Goal: Task Accomplishment & Management: Manage account settings

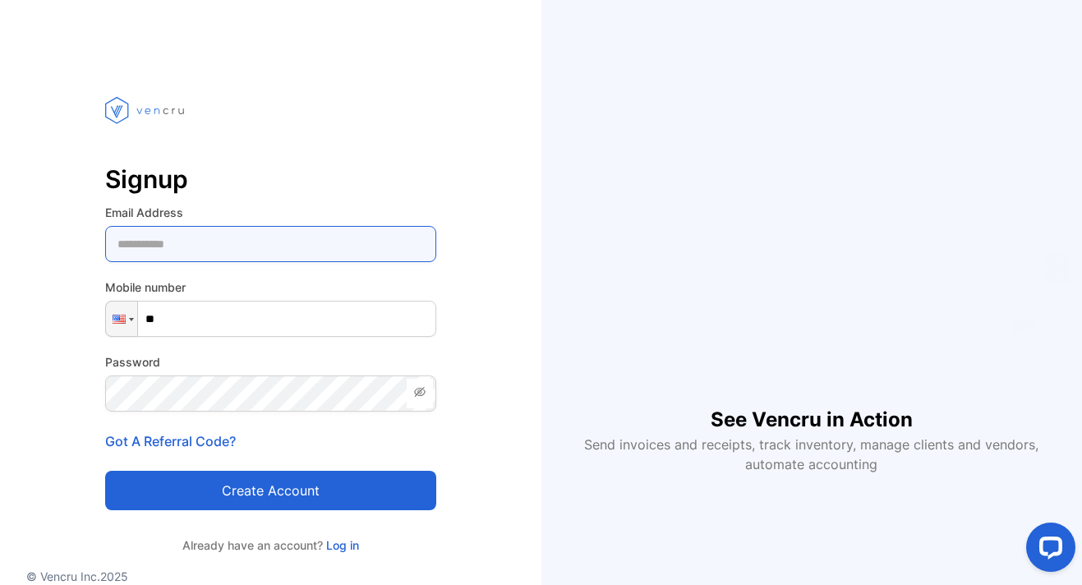
click at [277, 246] on Address-inputemail "email" at bounding box center [270, 244] width 331 height 36
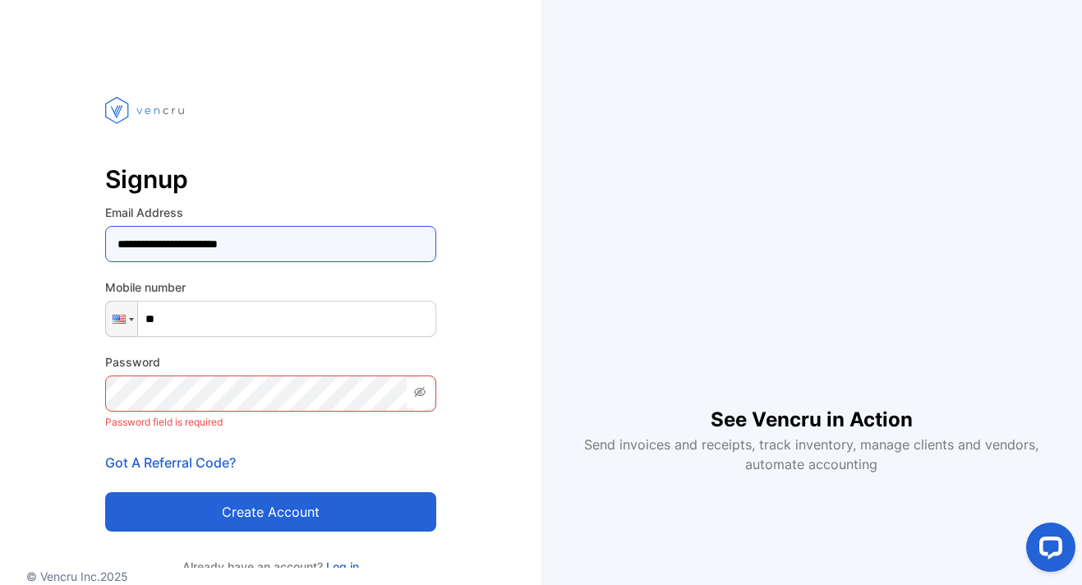
type Address-inputemail "**********"
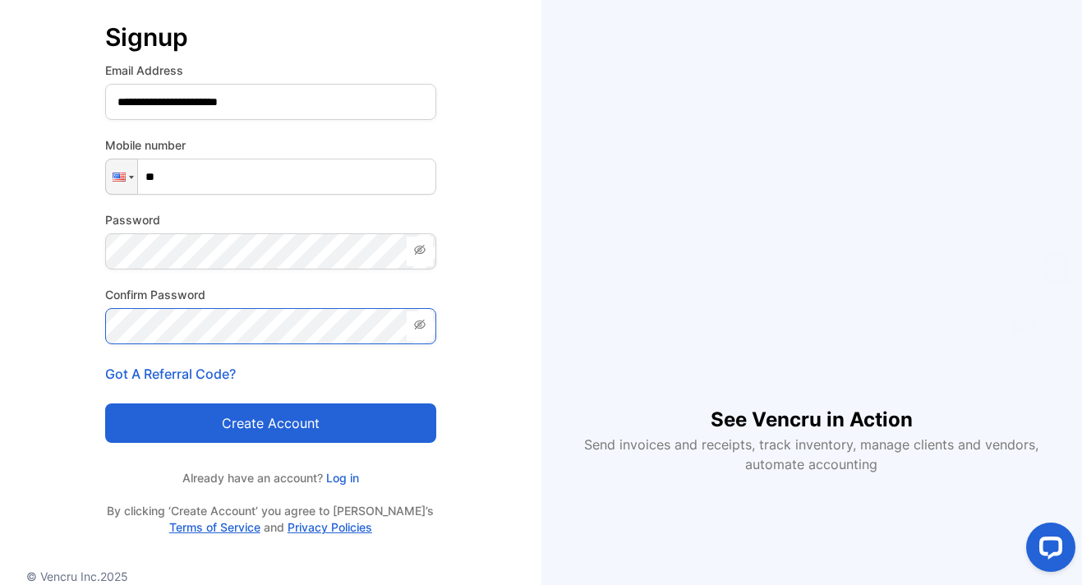
scroll to position [145, 0]
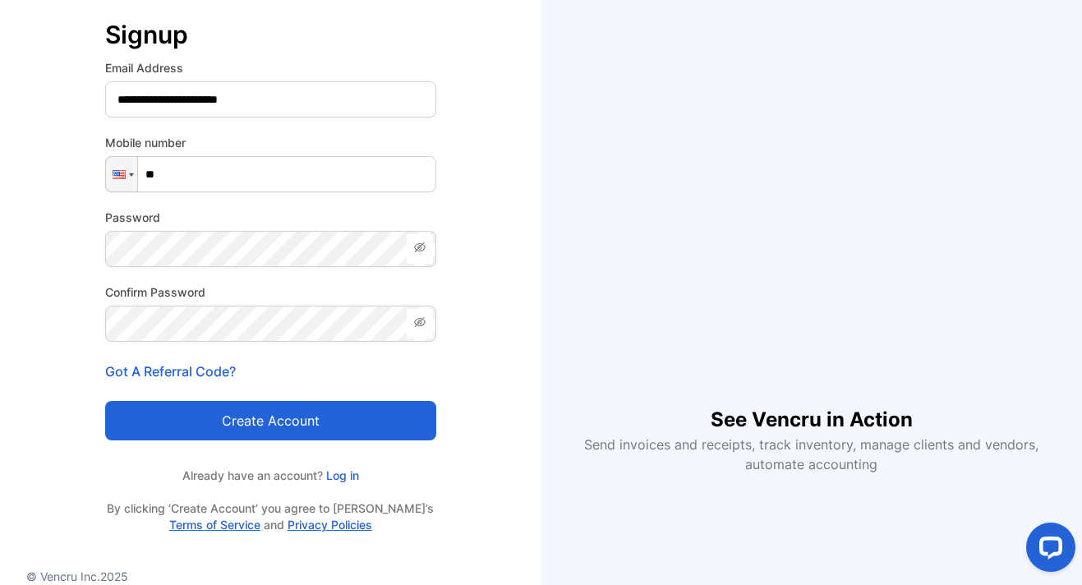
click at [278, 419] on button "Create account" at bounding box center [270, 420] width 331 height 39
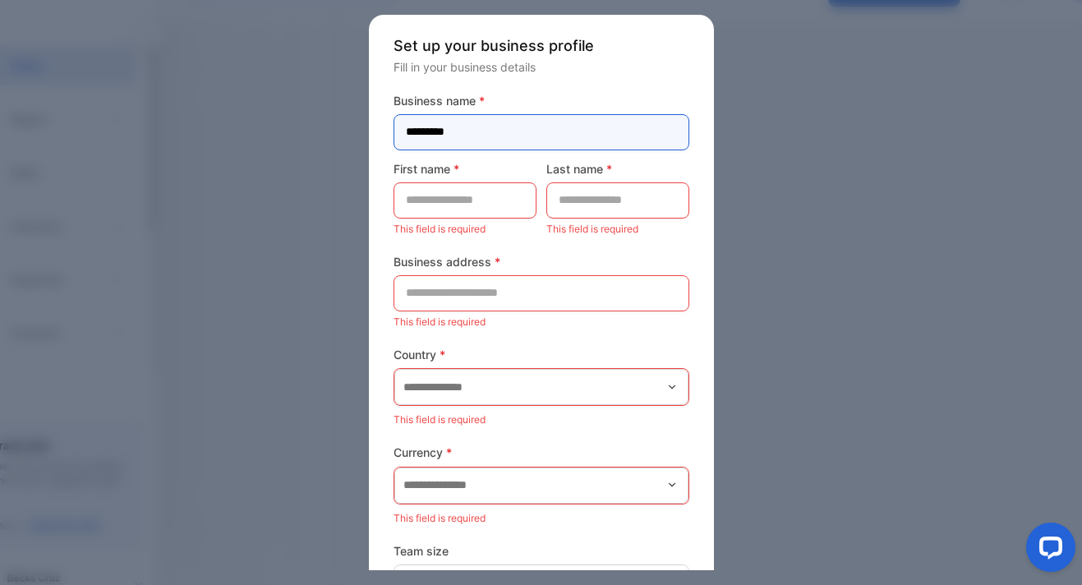
type name-inputcompanyname "*********"
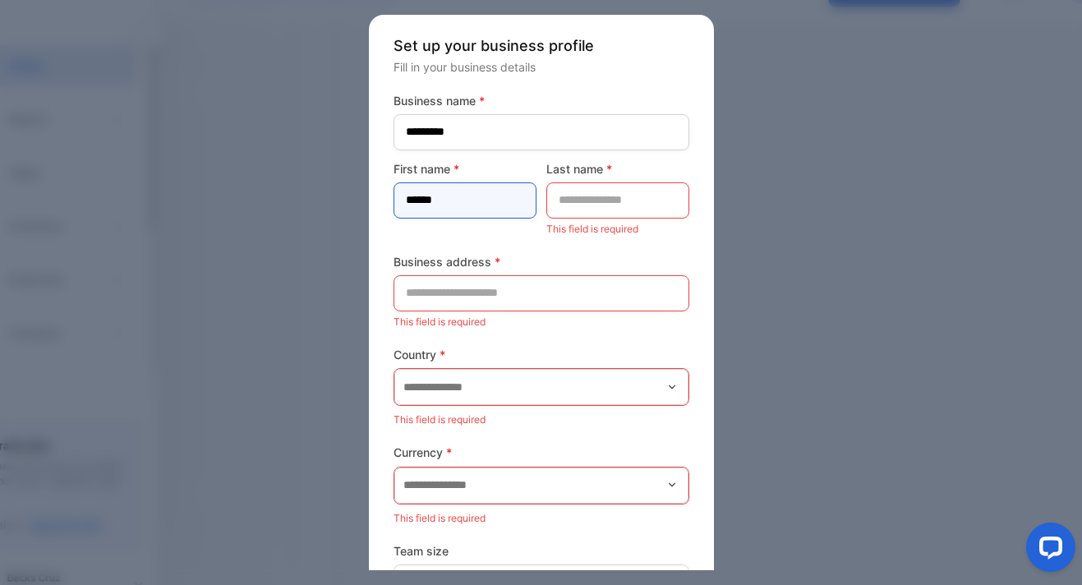
type name-inputfirstname "******"
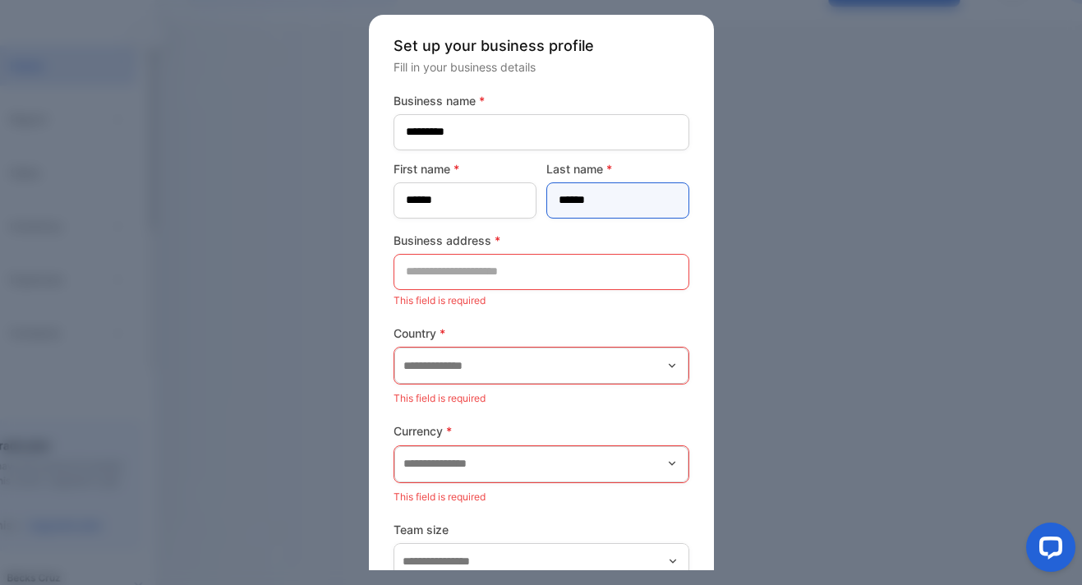
type name-inputlastname "******"
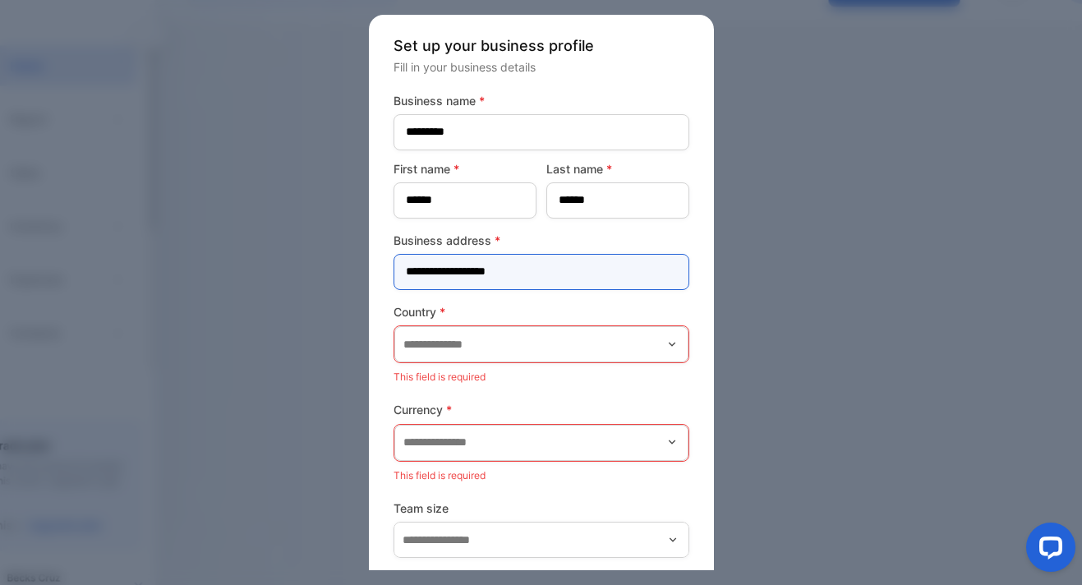
type address-inputaddress "**********"
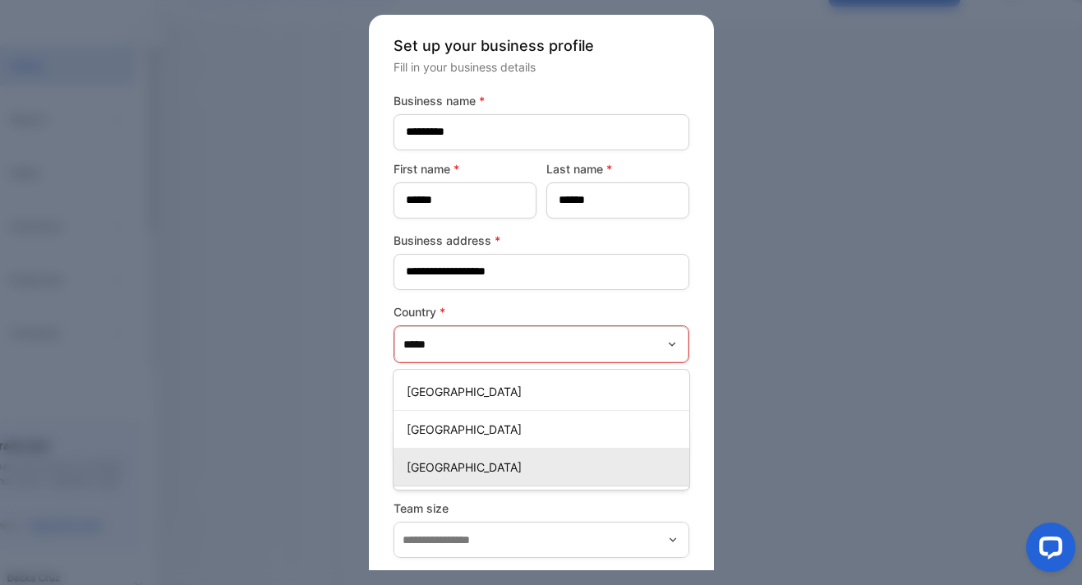
click at [462, 460] on p "[GEOGRAPHIC_DATA]" at bounding box center [545, 466] width 276 height 17
type input "**********"
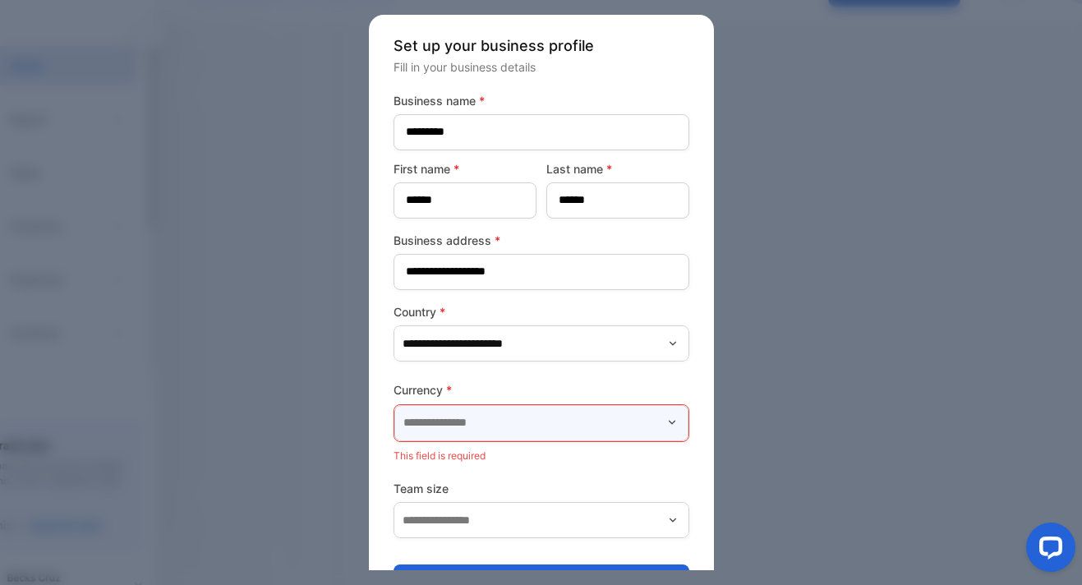
click at [453, 432] on input "text" at bounding box center [541, 423] width 294 height 36
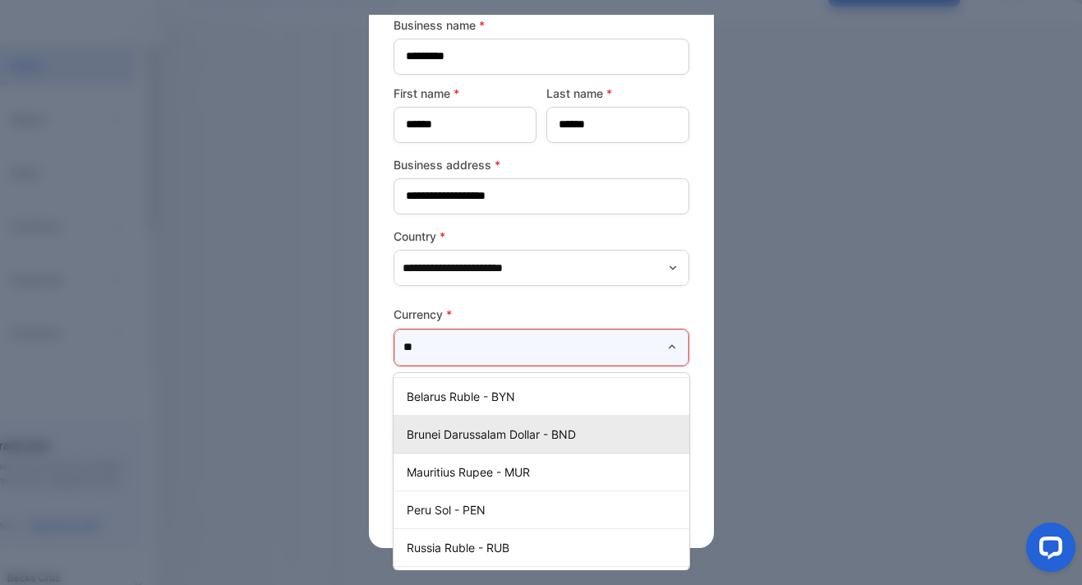
scroll to position [87, 0]
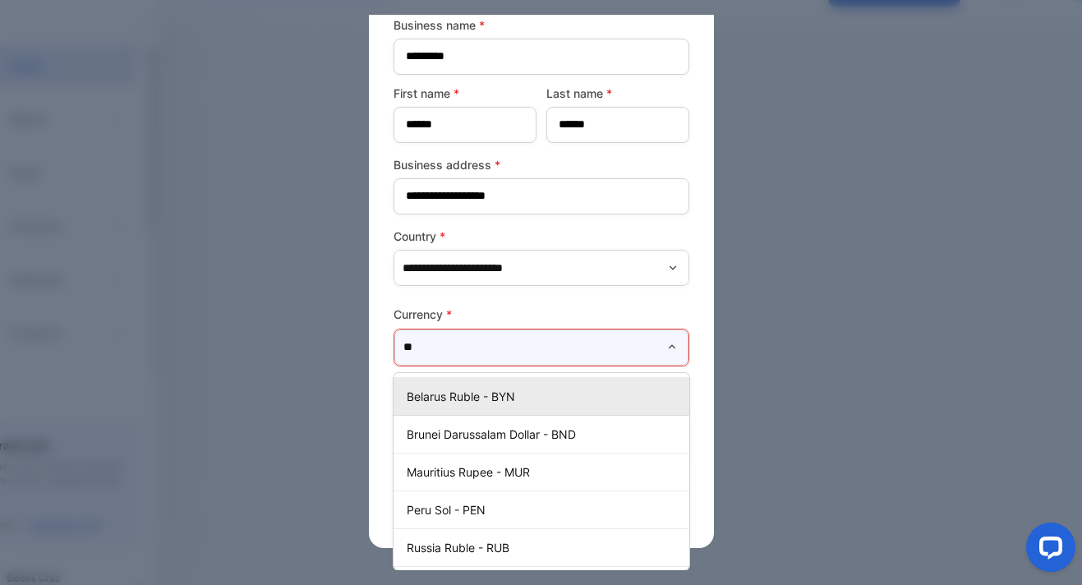
type input "*"
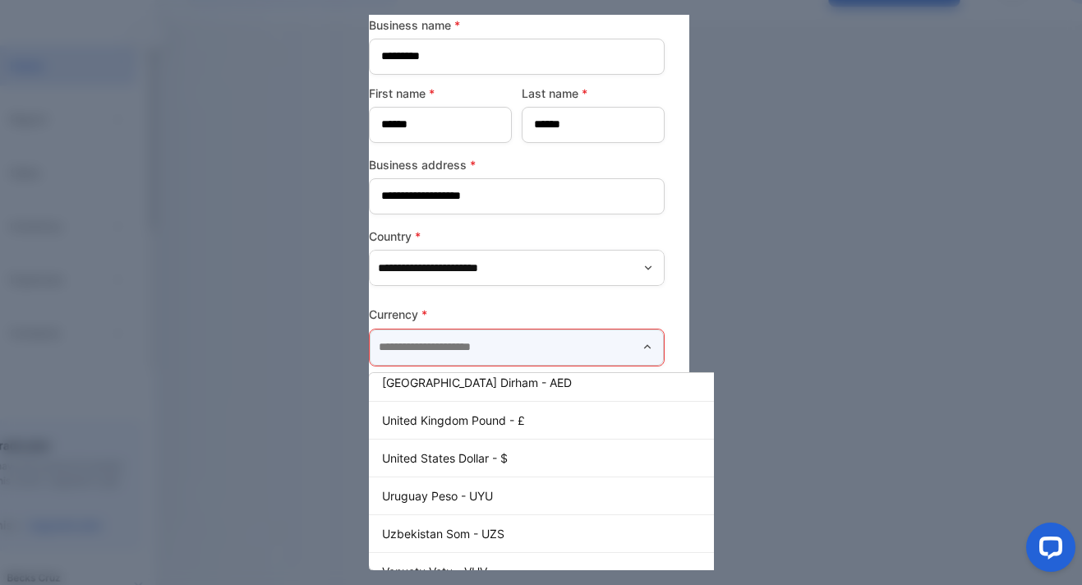
scroll to position [5772, 0]
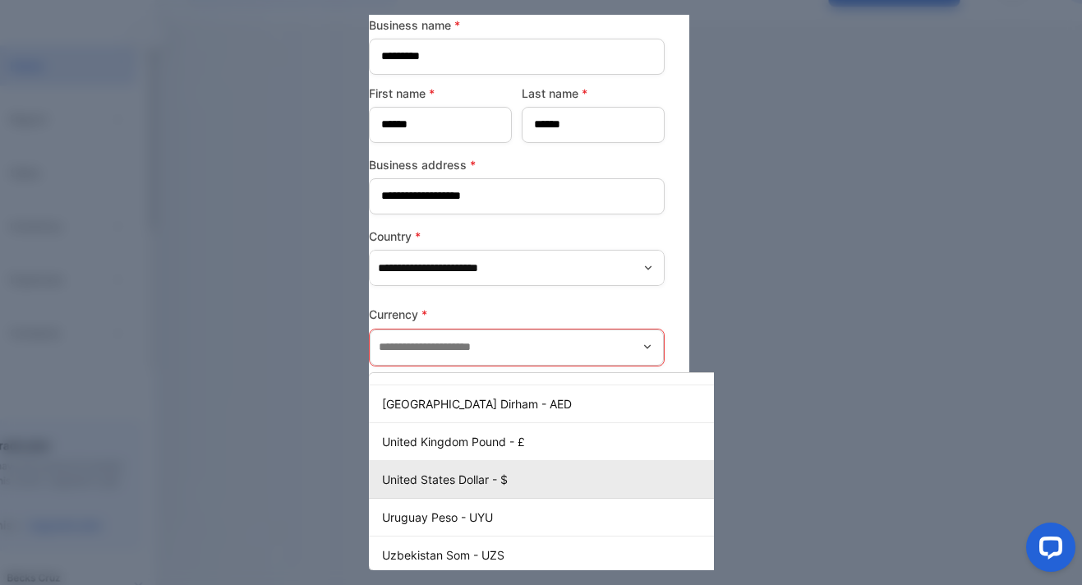
click at [474, 486] on p "United States Dollar - $" at bounding box center [580, 479] width 396 height 17
type input "**********"
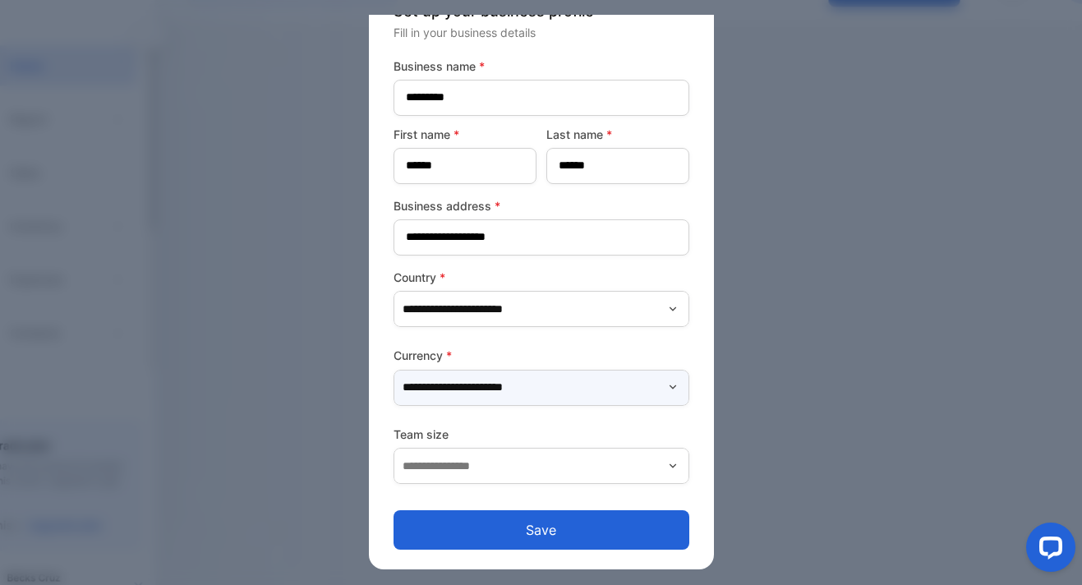
scroll to position [35, 0]
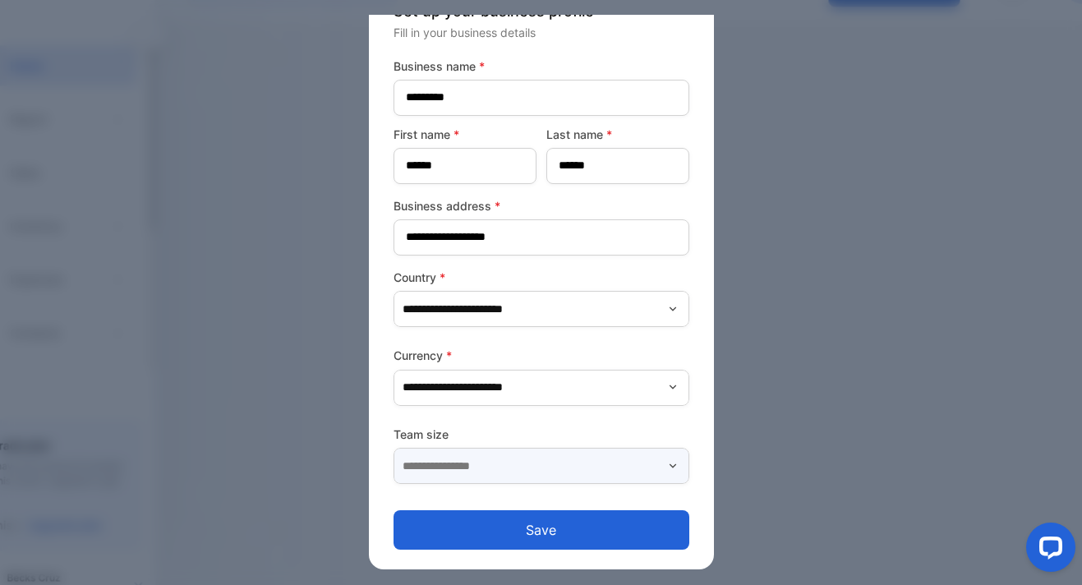
click at [490, 467] on input "text" at bounding box center [541, 466] width 296 height 36
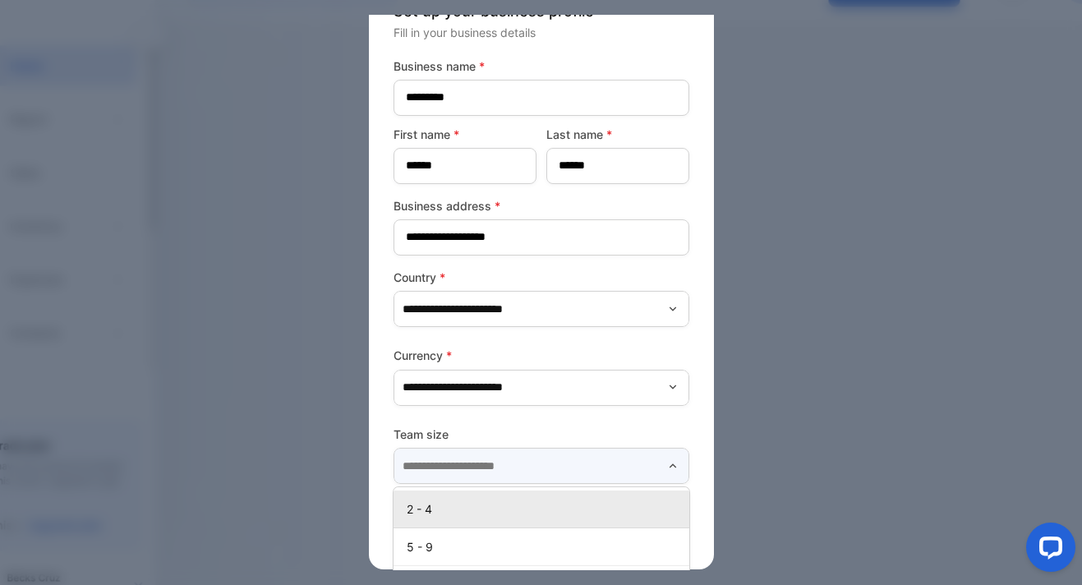
scroll to position [0, 0]
click at [430, 503] on p "2 - 4" at bounding box center [545, 508] width 276 height 17
type input "*****"
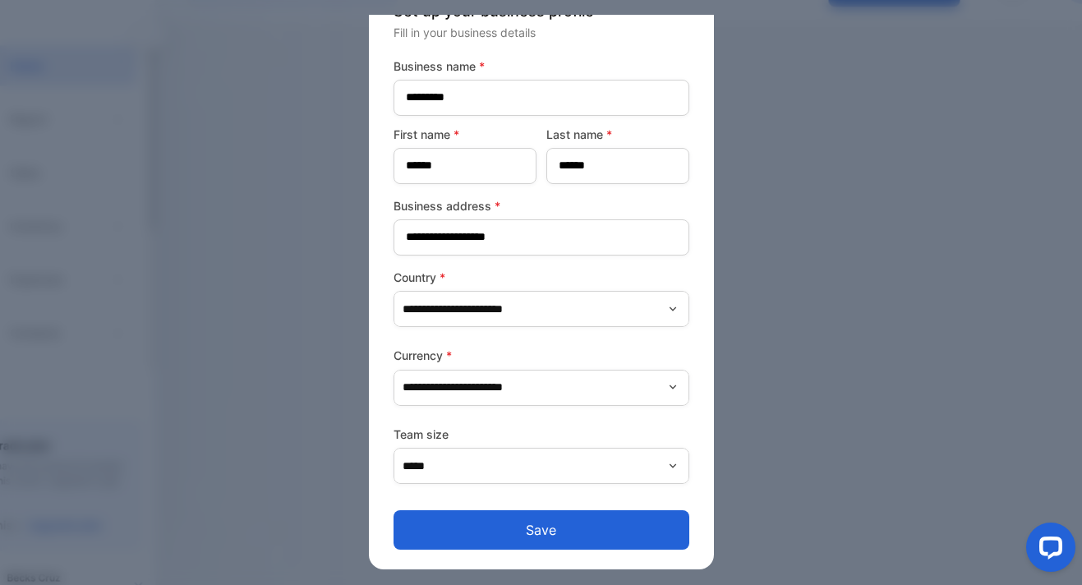
click at [535, 522] on button "Save" at bounding box center [541, 529] width 296 height 39
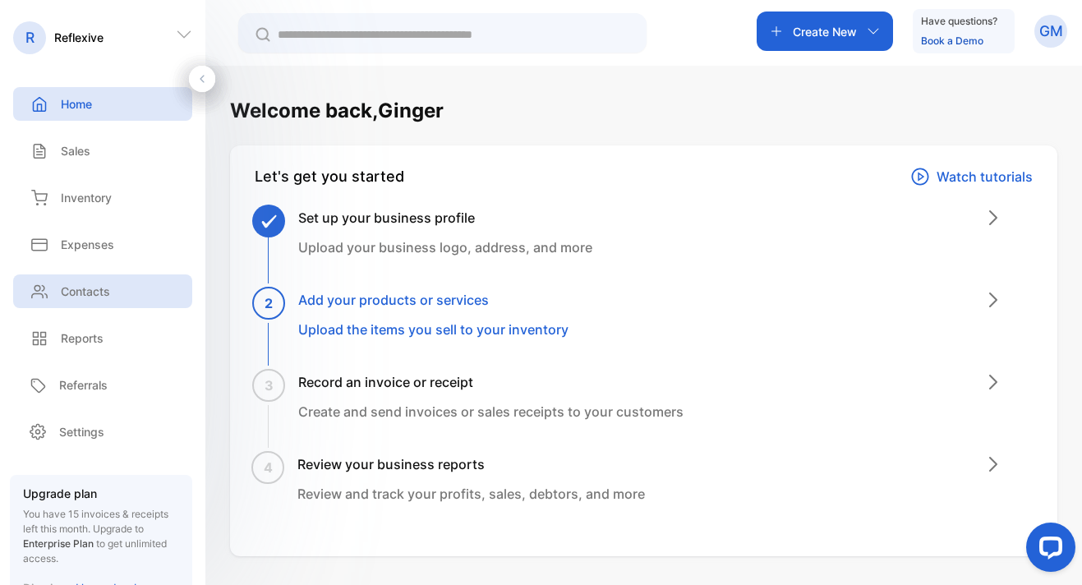
click at [94, 290] on p "Contacts" at bounding box center [85, 291] width 49 height 17
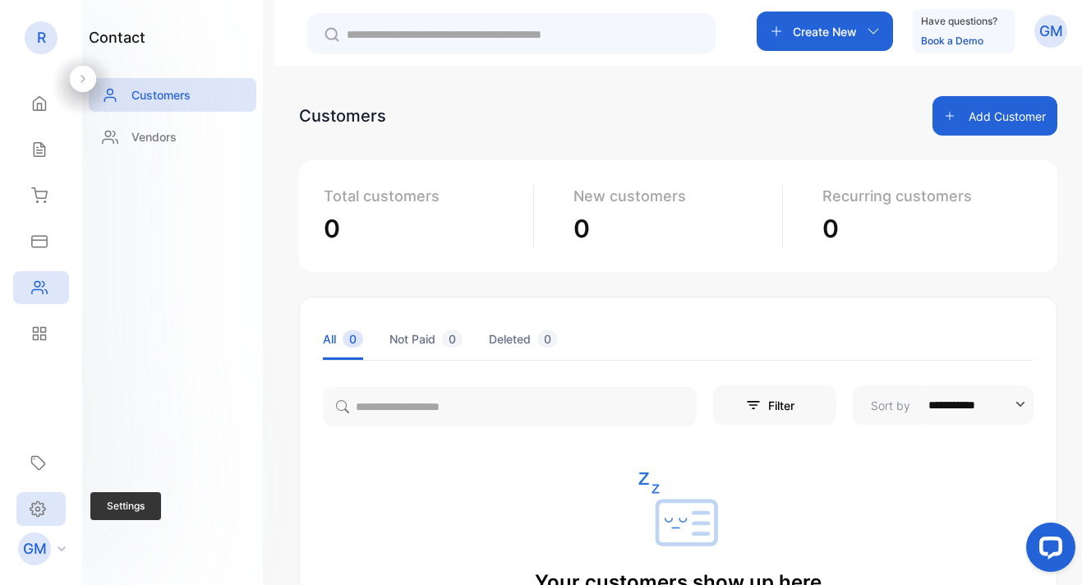
click at [42, 503] on icon at bounding box center [37, 508] width 15 height 15
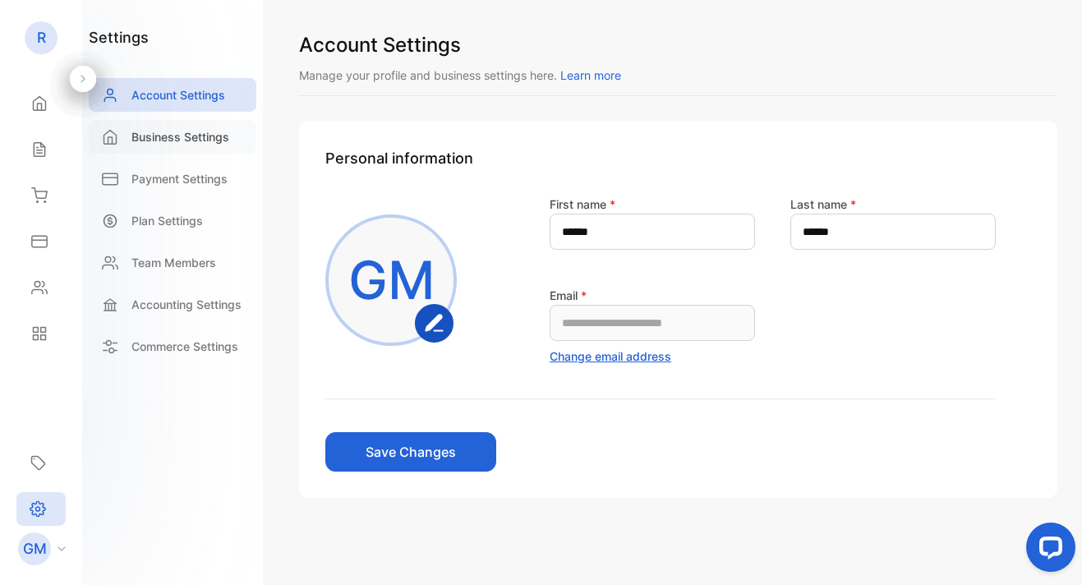
click at [180, 131] on p "Business Settings" at bounding box center [180, 136] width 98 height 17
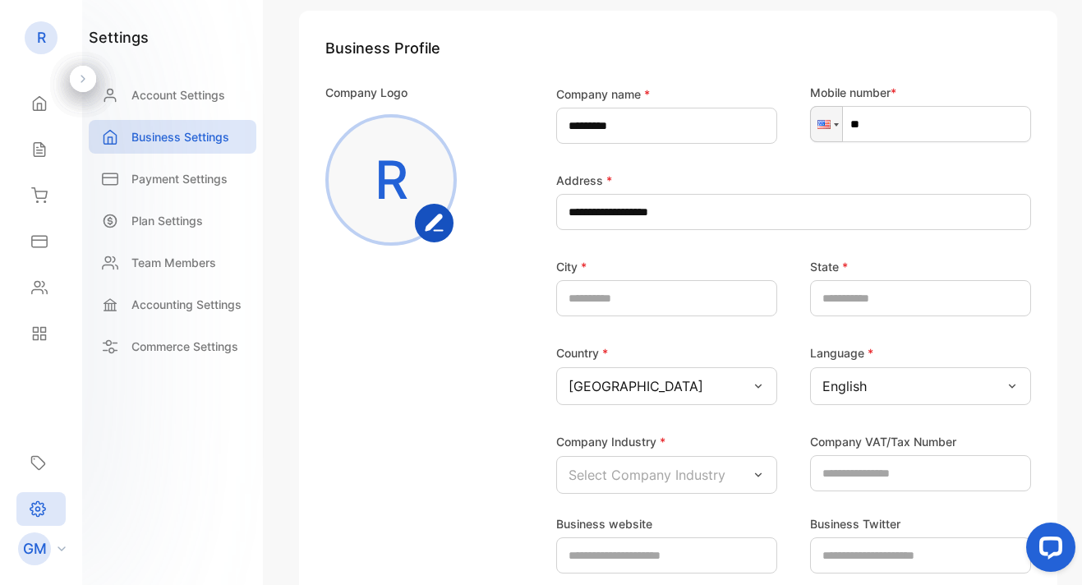
scroll to position [168, 0]
click at [193, 174] on p "Payment Settings" at bounding box center [179, 178] width 96 height 17
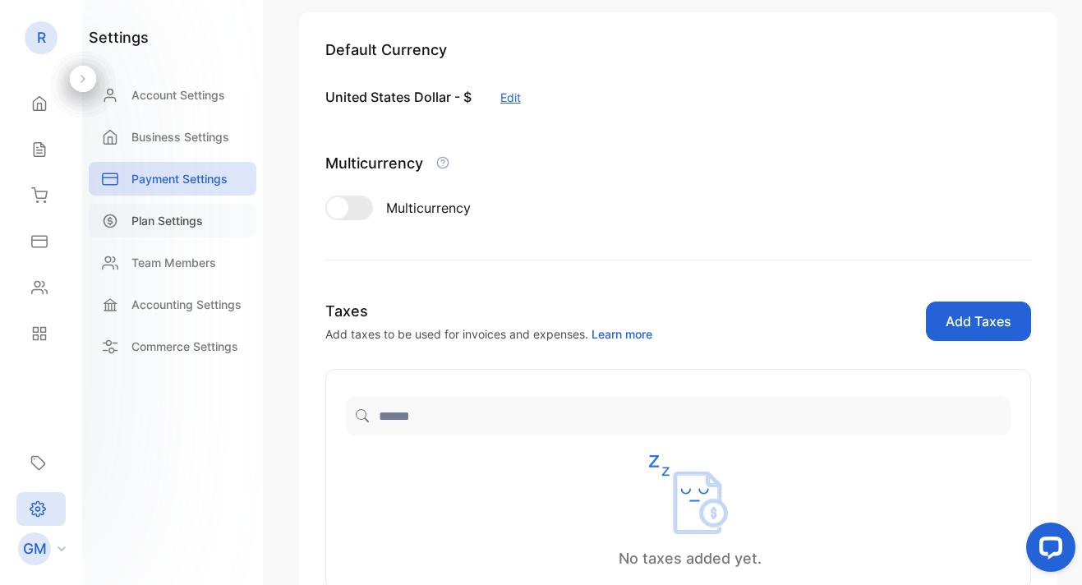
click at [145, 213] on p "Plan Settings" at bounding box center [166, 220] width 71 height 17
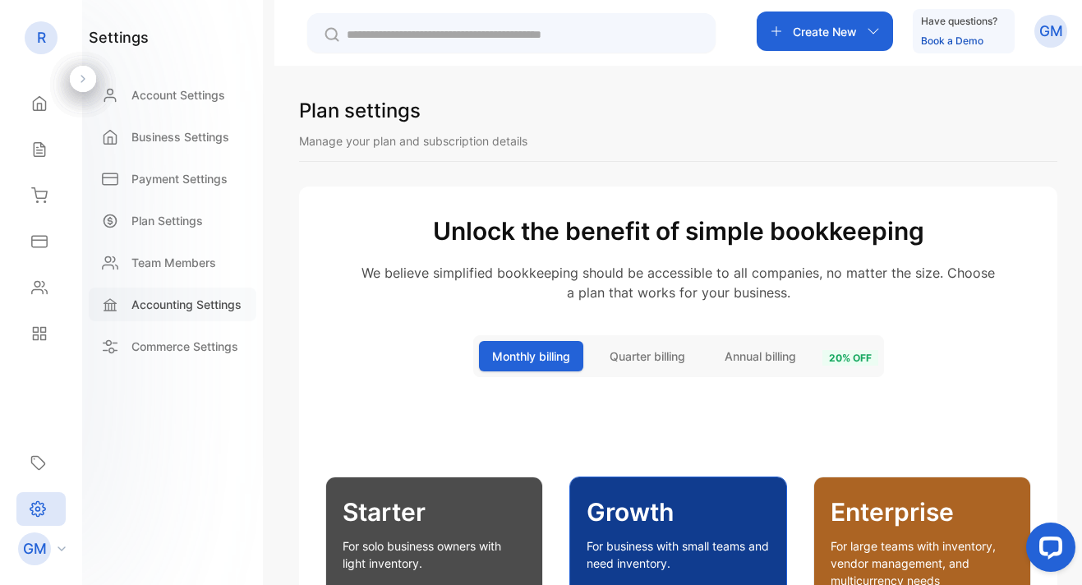
click at [173, 301] on p "Accounting Settings" at bounding box center [186, 304] width 110 height 17
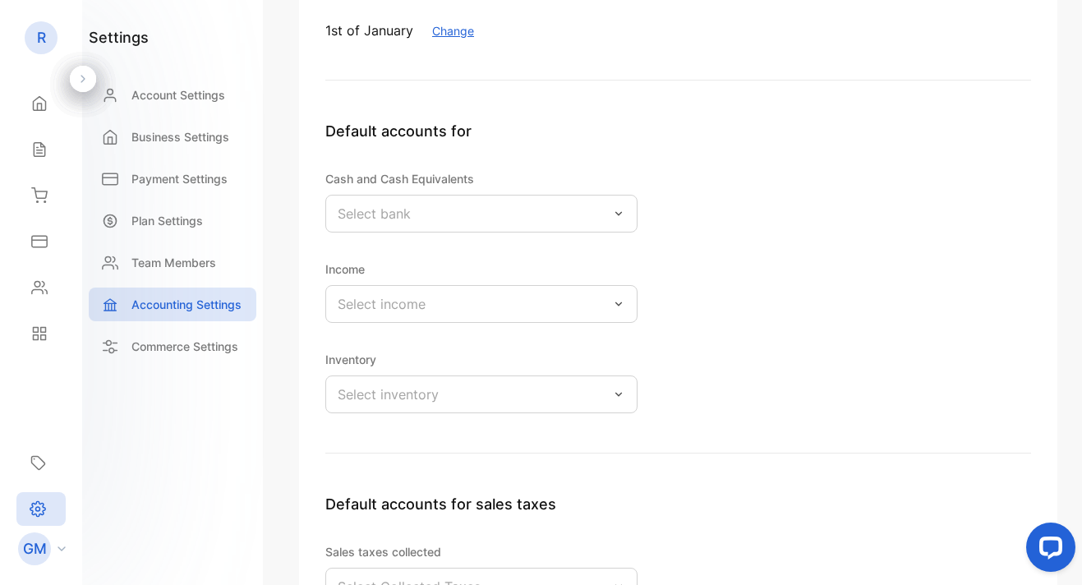
scroll to position [155, 0]
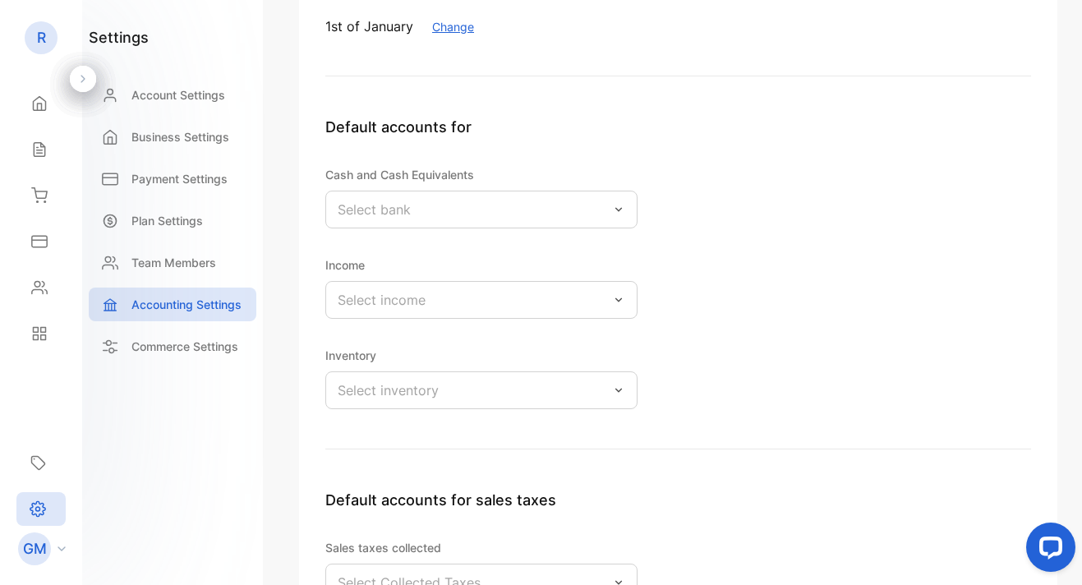
click at [479, 206] on div "Select bank" at bounding box center [481, 210] width 312 height 38
click at [479, 250] on input "text" at bounding box center [492, 255] width 115 height 17
drag, startPoint x: 516, startPoint y: 255, endPoint x: 380, endPoint y: 250, distance: 136.5
click at [396, 249] on div "******" at bounding box center [481, 254] width 171 height 30
type input "*"
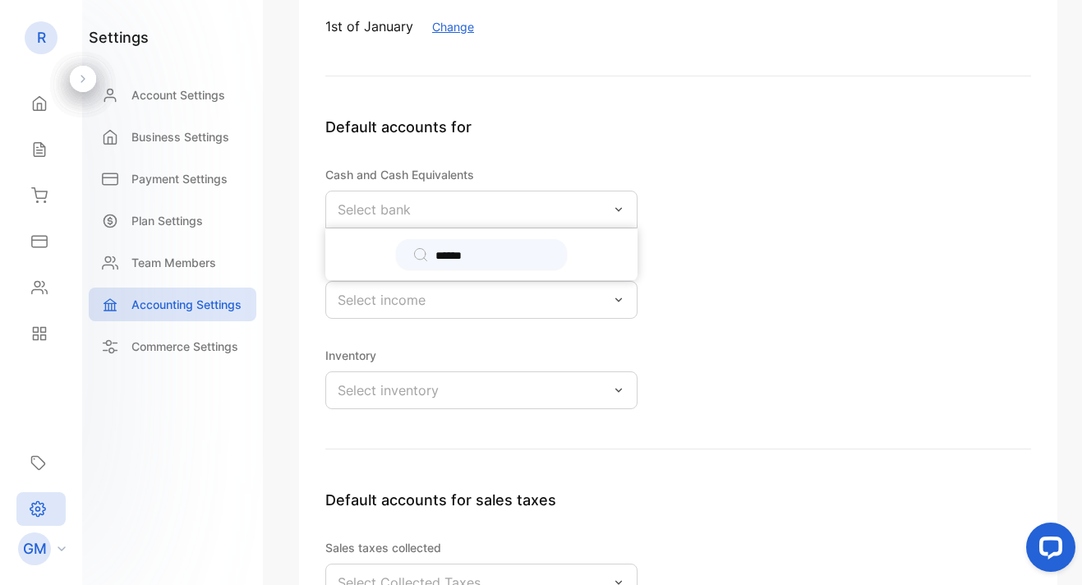
type input "******"
click at [411, 214] on div "Select bank" at bounding box center [481, 210] width 312 height 38
click at [619, 208] on icon at bounding box center [618, 209] width 13 height 13
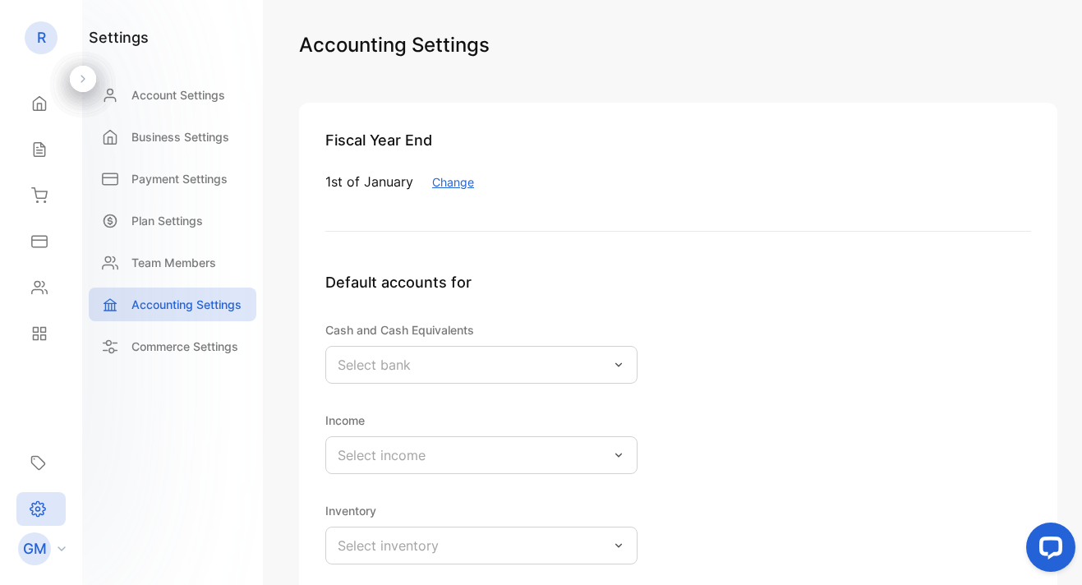
scroll to position [0, 0]
click at [174, 344] on p "Commerce Settings" at bounding box center [184, 346] width 107 height 17
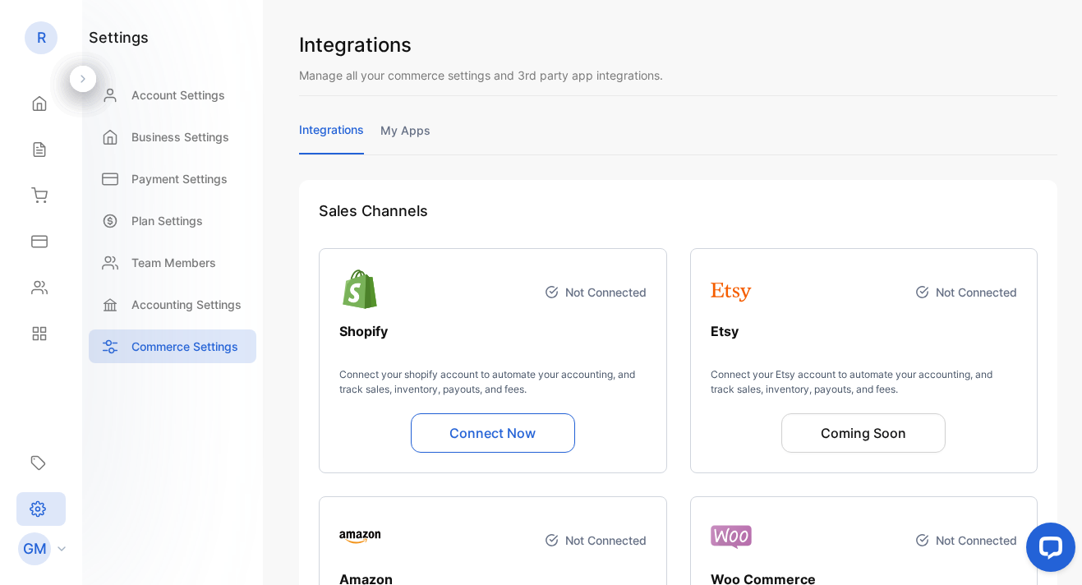
click at [394, 131] on link "my apps" at bounding box center [405, 138] width 50 height 32
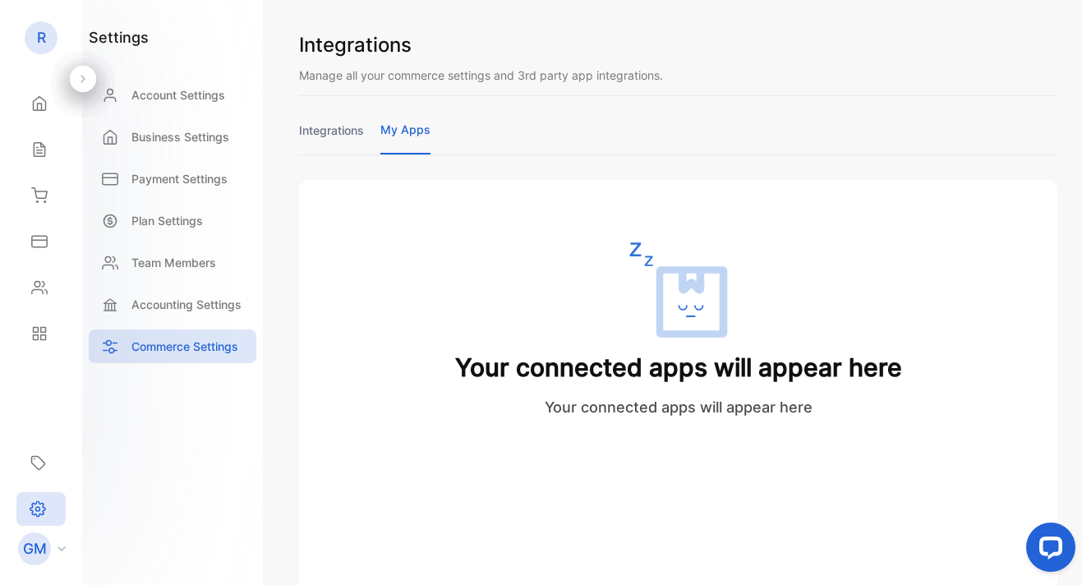
click at [333, 129] on link "integrations" at bounding box center [331, 138] width 65 height 32
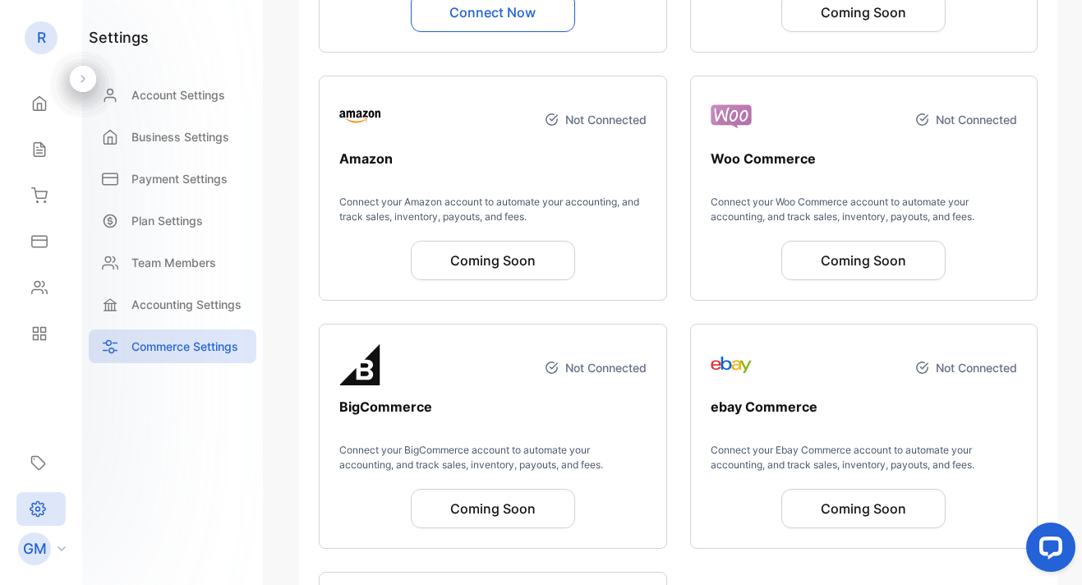
scroll to position [421, 0]
click at [208, 177] on p "Payment Settings" at bounding box center [179, 178] width 96 height 17
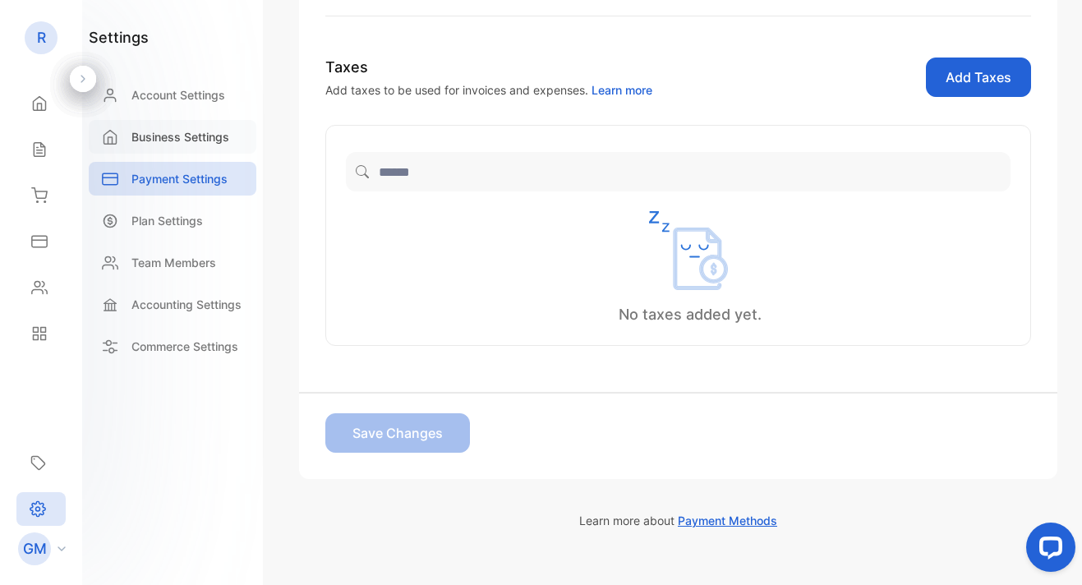
click at [136, 141] on p "Business Settings" at bounding box center [180, 136] width 98 height 17
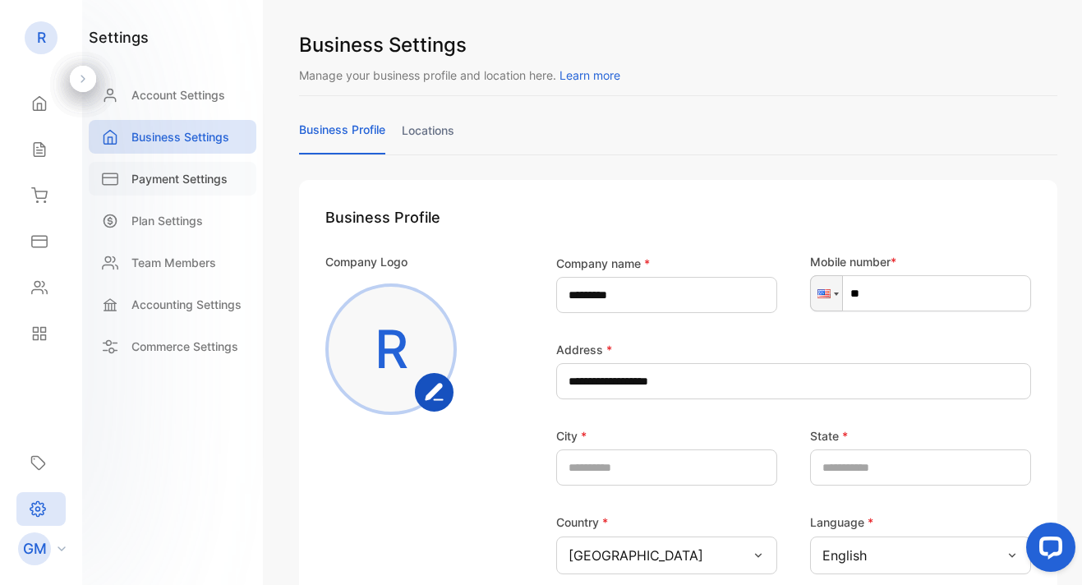
click at [150, 188] on div "Payment Settings" at bounding box center [173, 179] width 168 height 34
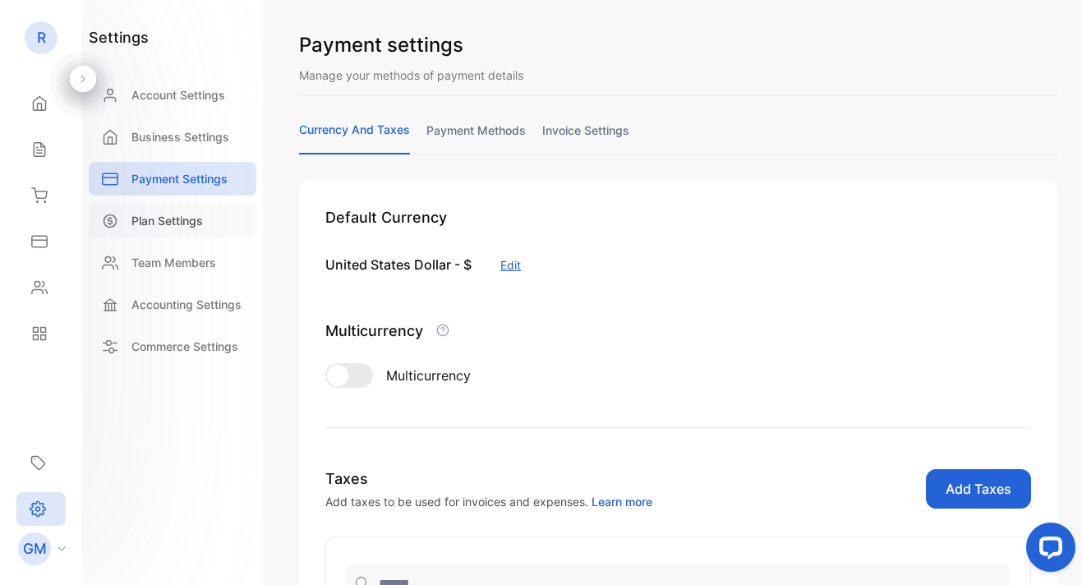
click at [159, 224] on p "Plan Settings" at bounding box center [166, 220] width 71 height 17
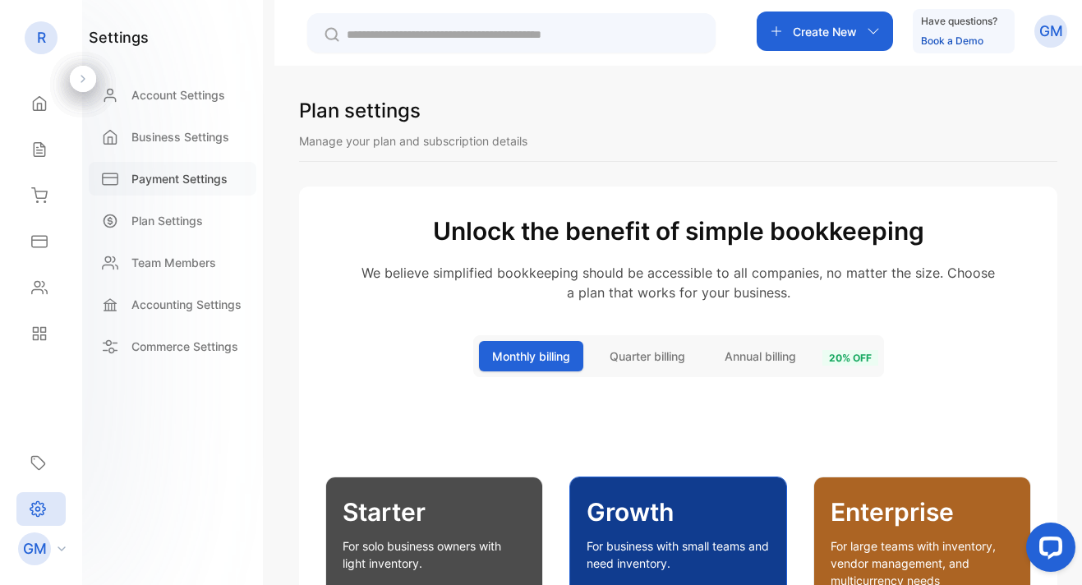
click at [157, 183] on p "Payment Settings" at bounding box center [179, 178] width 96 height 17
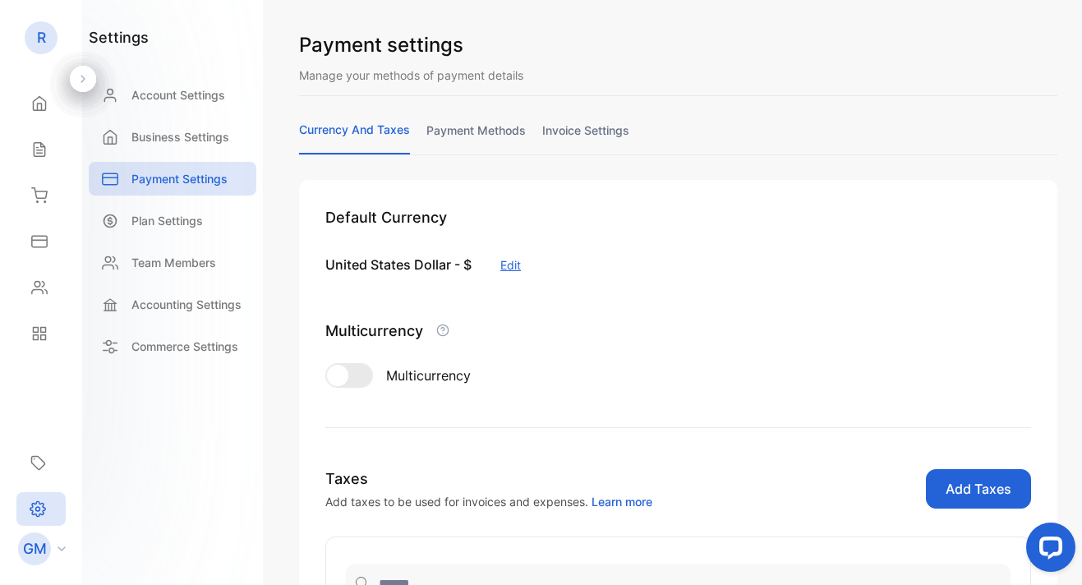
click at [491, 140] on link "payment methods" at bounding box center [475, 138] width 99 height 32
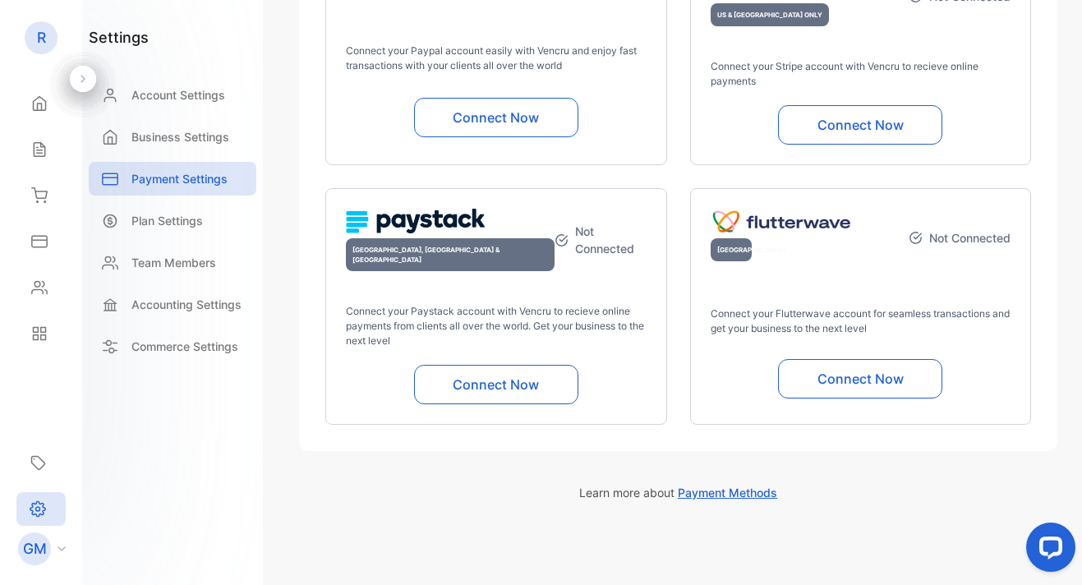
scroll to position [181, 0]
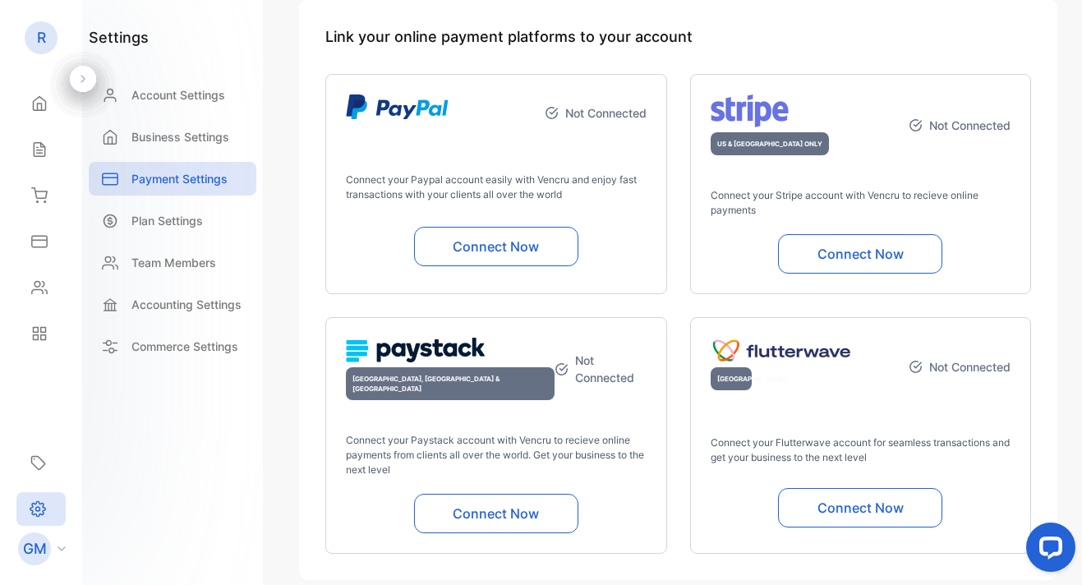
click at [504, 248] on button "Connect Now" at bounding box center [496, 246] width 164 height 39
click at [506, 250] on button "Connect Now" at bounding box center [496, 246] width 164 height 39
click at [468, 244] on button "Connect Now" at bounding box center [496, 246] width 164 height 39
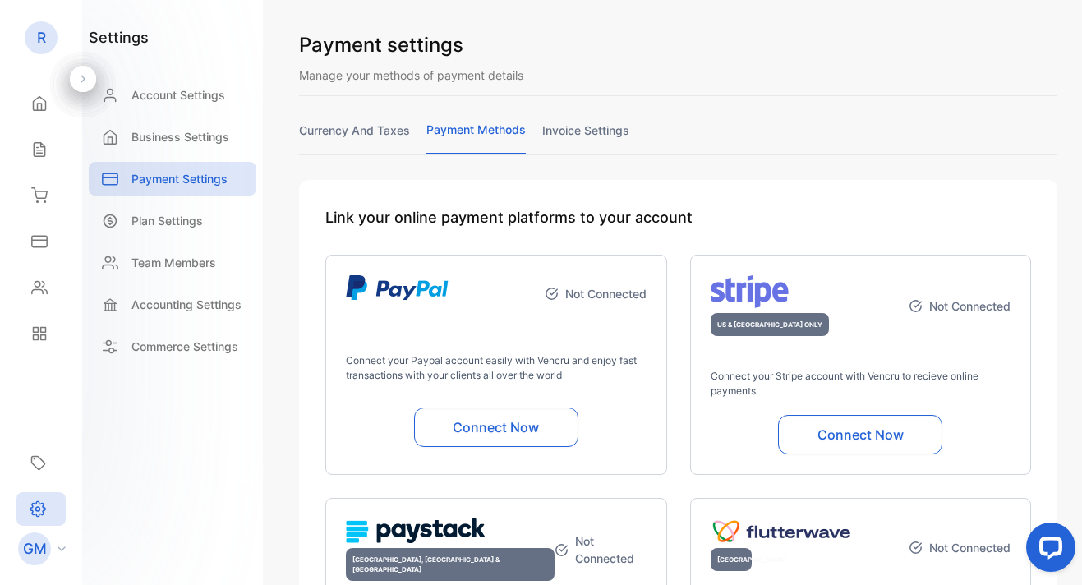
scroll to position [0, 0]
